Goal: Task Accomplishment & Management: Manage account settings

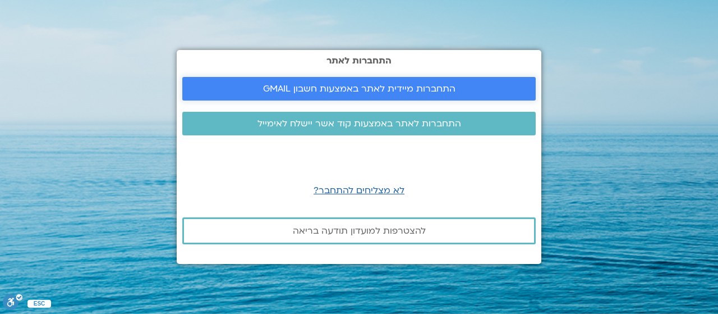
click at [342, 87] on span "התחברות מיידית לאתר באמצעות חשבון GMAIL" at bounding box center [359, 89] width 192 height 10
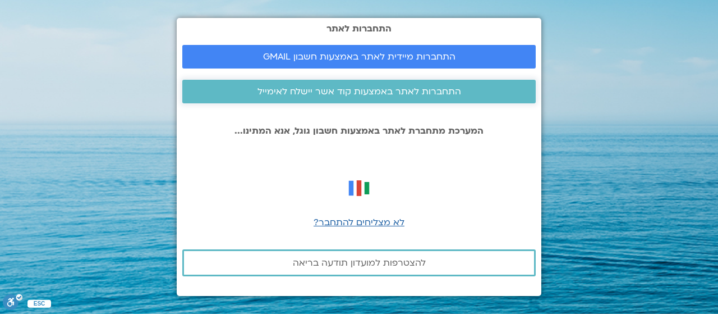
click at [346, 95] on span "התחברות לאתר באמצעות קוד אשר יישלח לאימייל" at bounding box center [359, 91] width 204 height 10
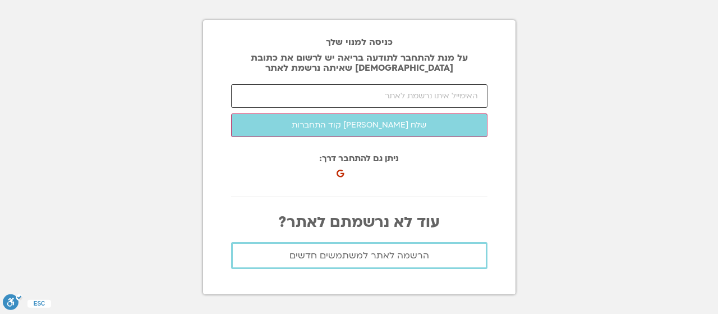
click at [346, 95] on input "email" at bounding box center [359, 96] width 256 height 24
click at [380, 86] on input "email" at bounding box center [359, 96] width 256 height 24
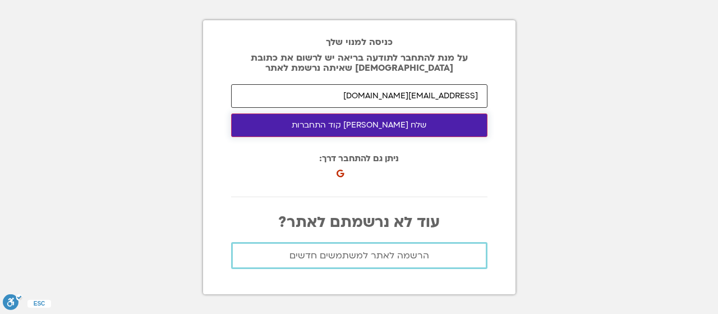
type input "[EMAIL_ADDRESS][DOMAIN_NAME]"
click at [342, 121] on button "שלח [PERSON_NAME] קוד התחברות" at bounding box center [359, 125] width 256 height 24
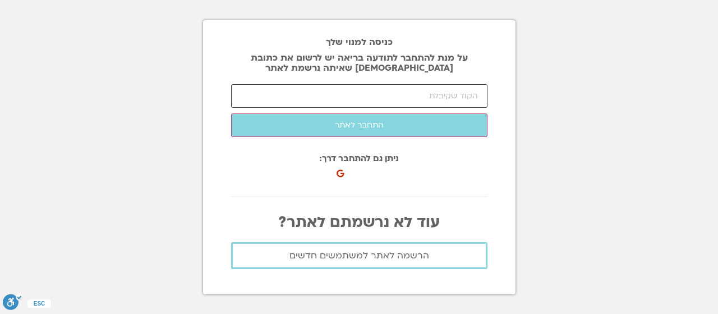
click at [433, 94] on input "number" at bounding box center [359, 96] width 256 height 24
type input "73157"
click button "שלח [PERSON_NAME] קוד התחברות" at bounding box center [0, 0] width 0 height 0
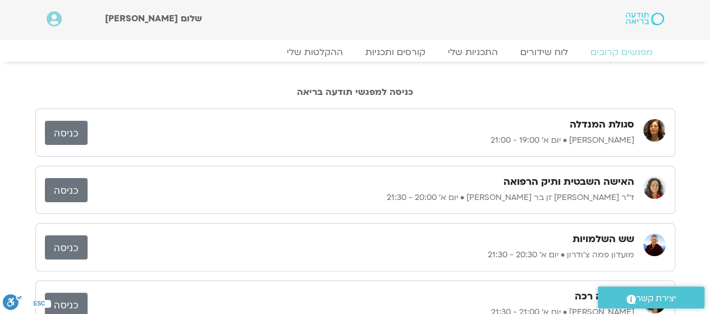
click at [71, 184] on link "כניסה" at bounding box center [66, 190] width 43 height 24
